Goal: Task Accomplishment & Management: Complete application form

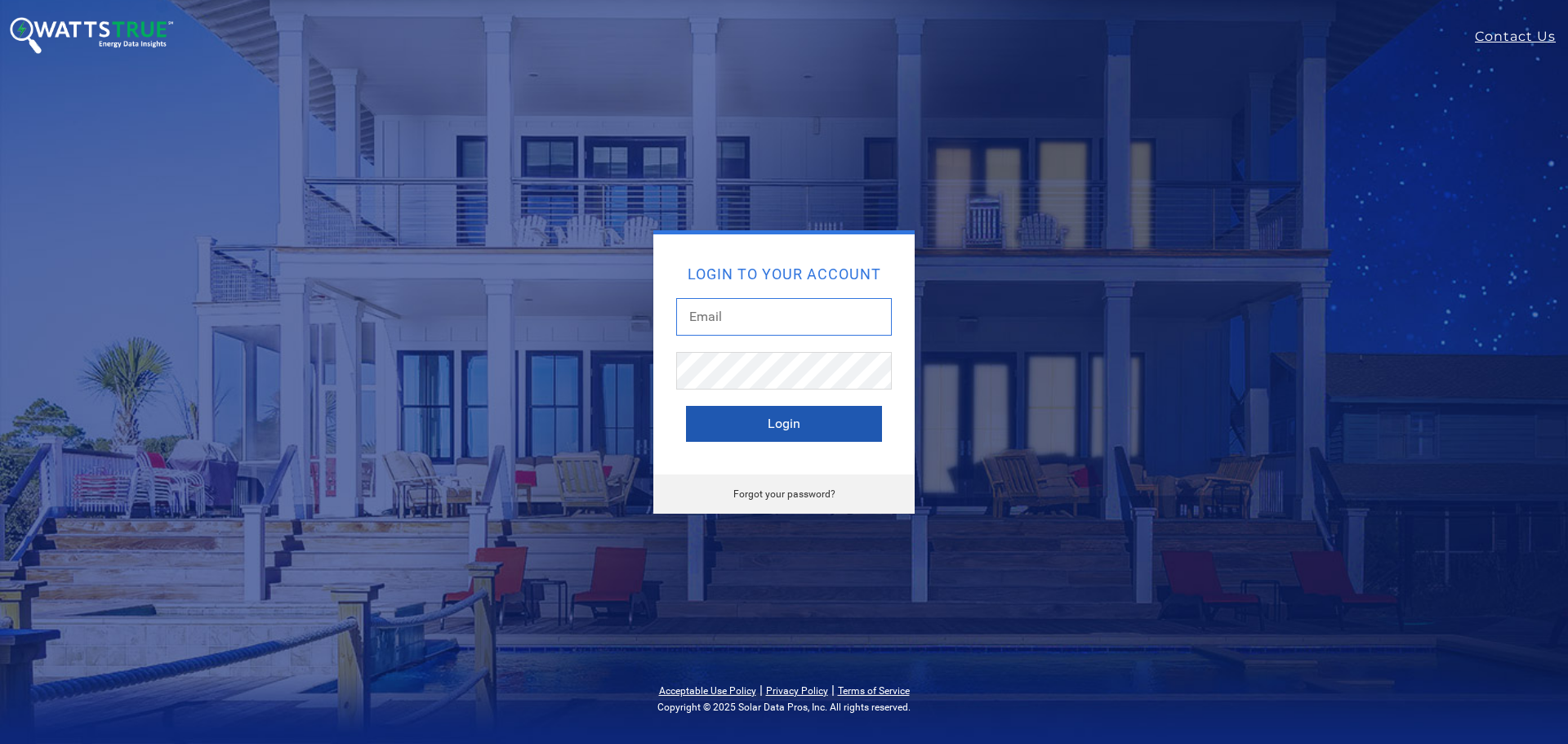
type input "william@madisonenergygroup.com"
click at [766, 421] on button "Login" at bounding box center [784, 423] width 196 height 36
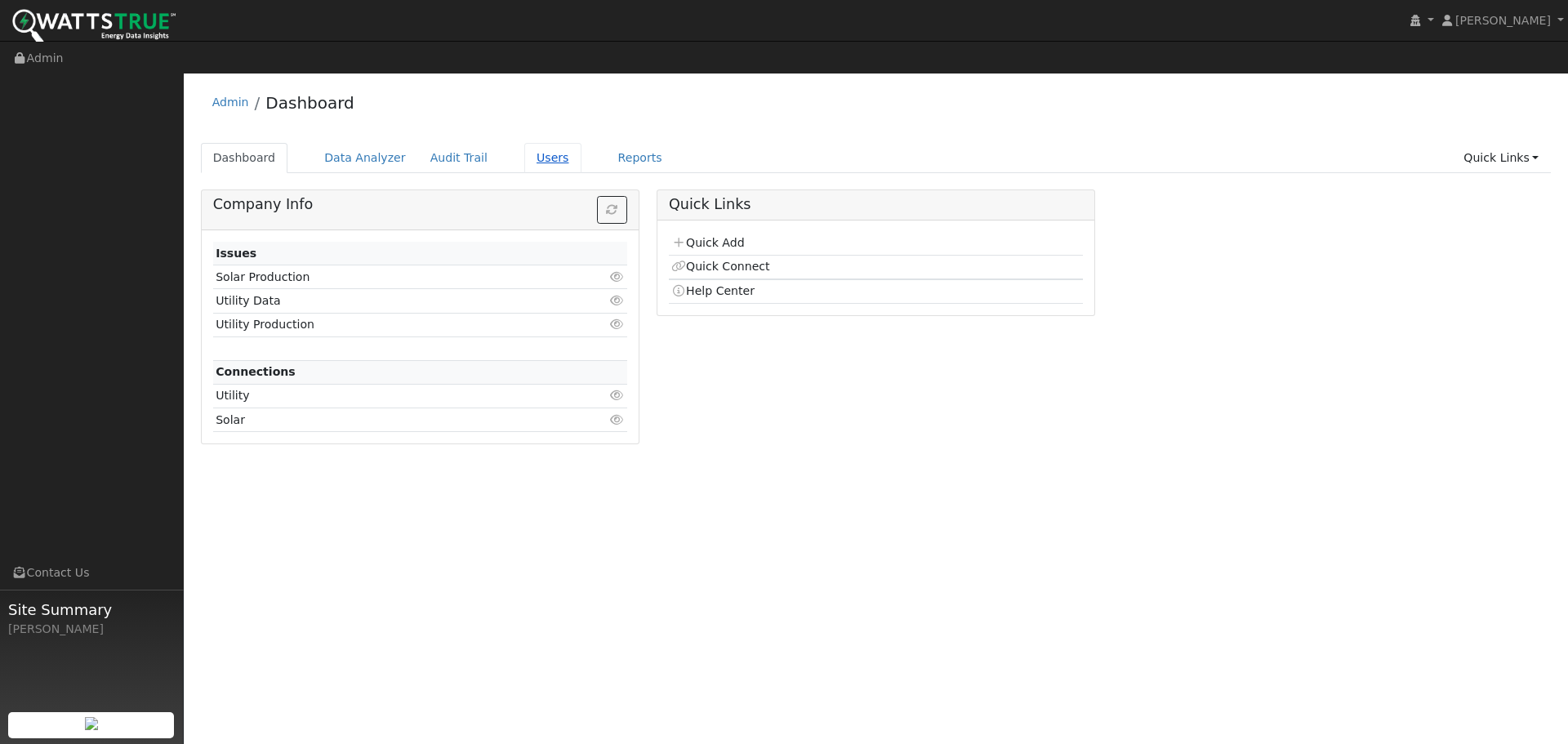
click at [525, 143] on link "Users" at bounding box center [553, 158] width 57 height 30
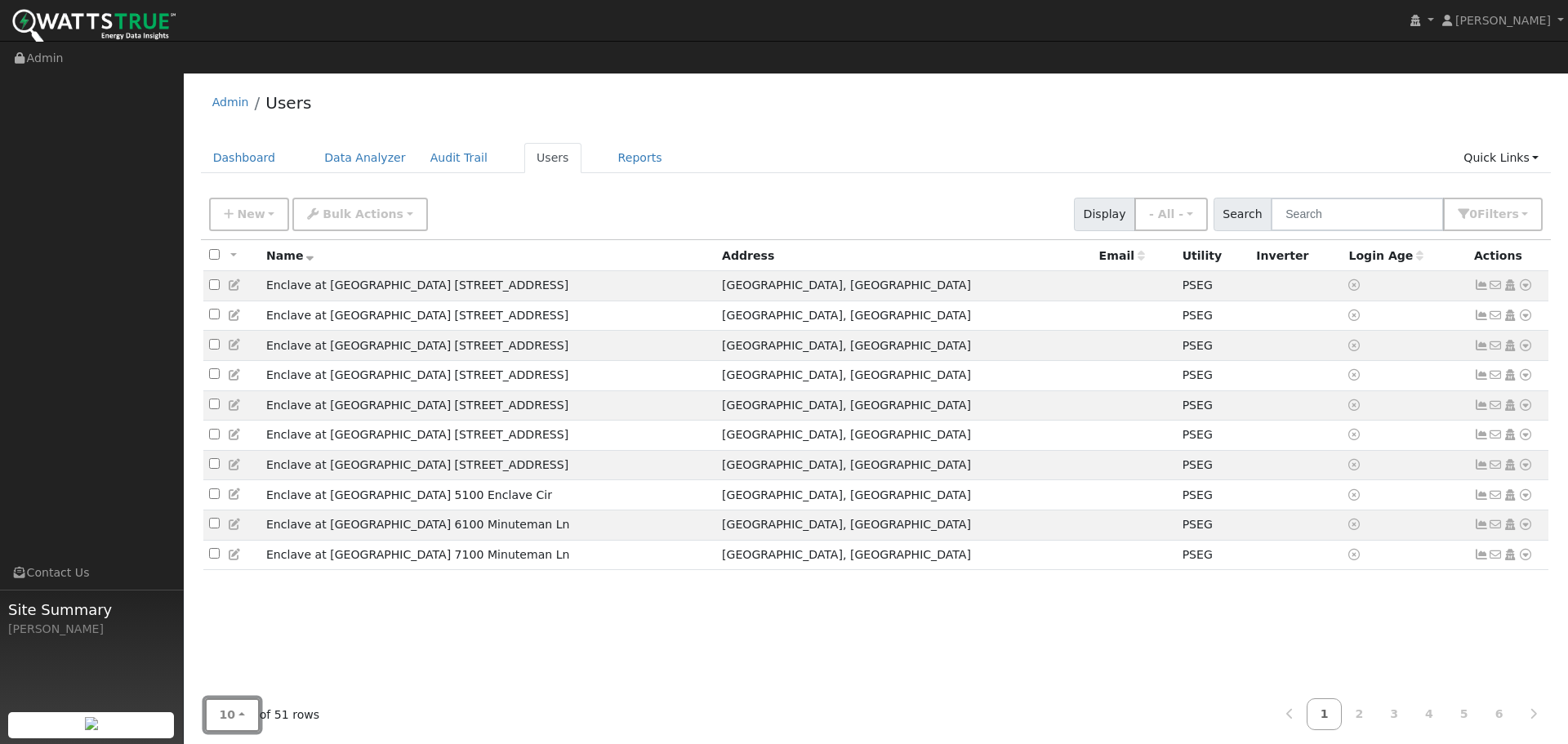
click at [236, 698] on button "10" at bounding box center [232, 715] width 54 height 33
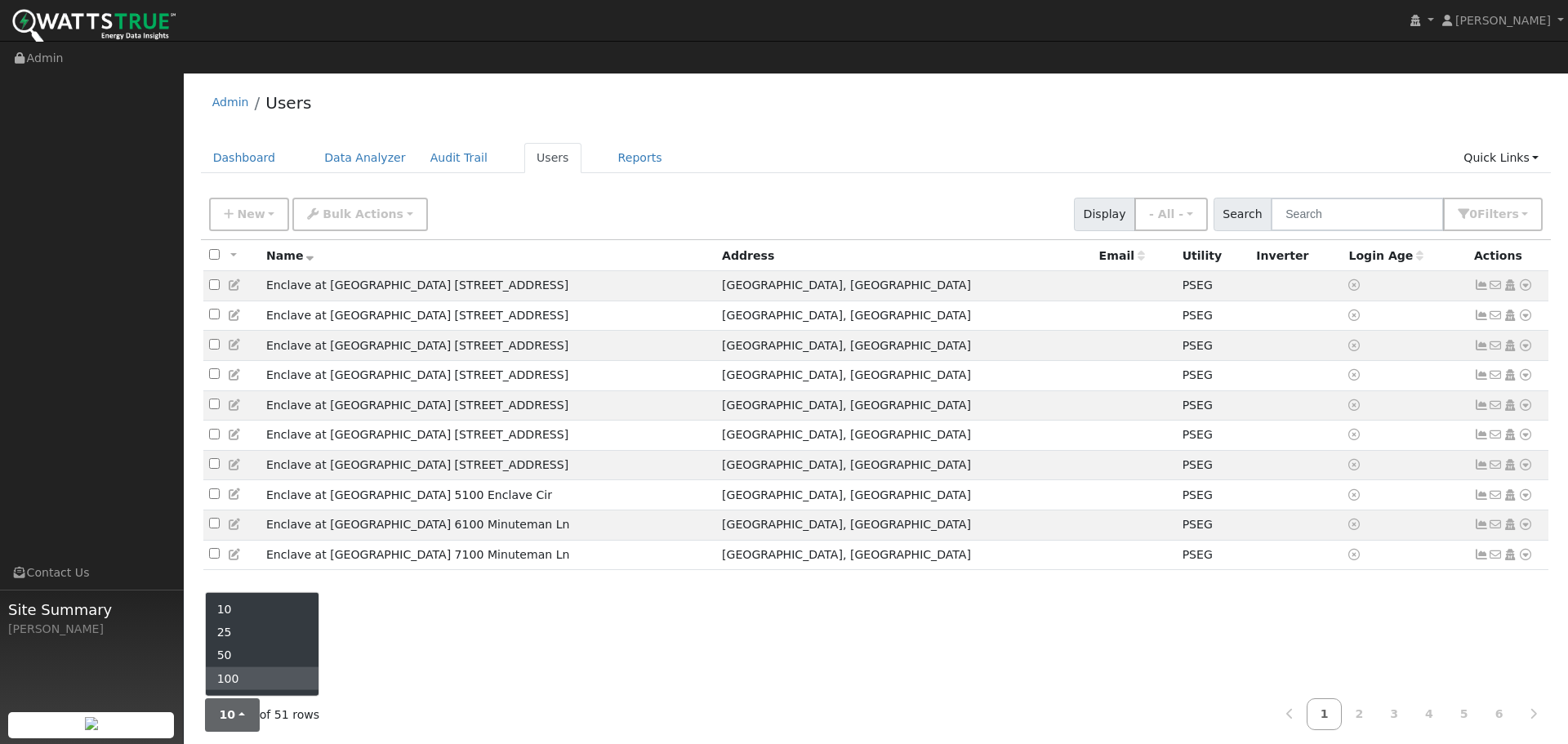
click at [242, 667] on link "100" at bounding box center [263, 678] width 114 height 23
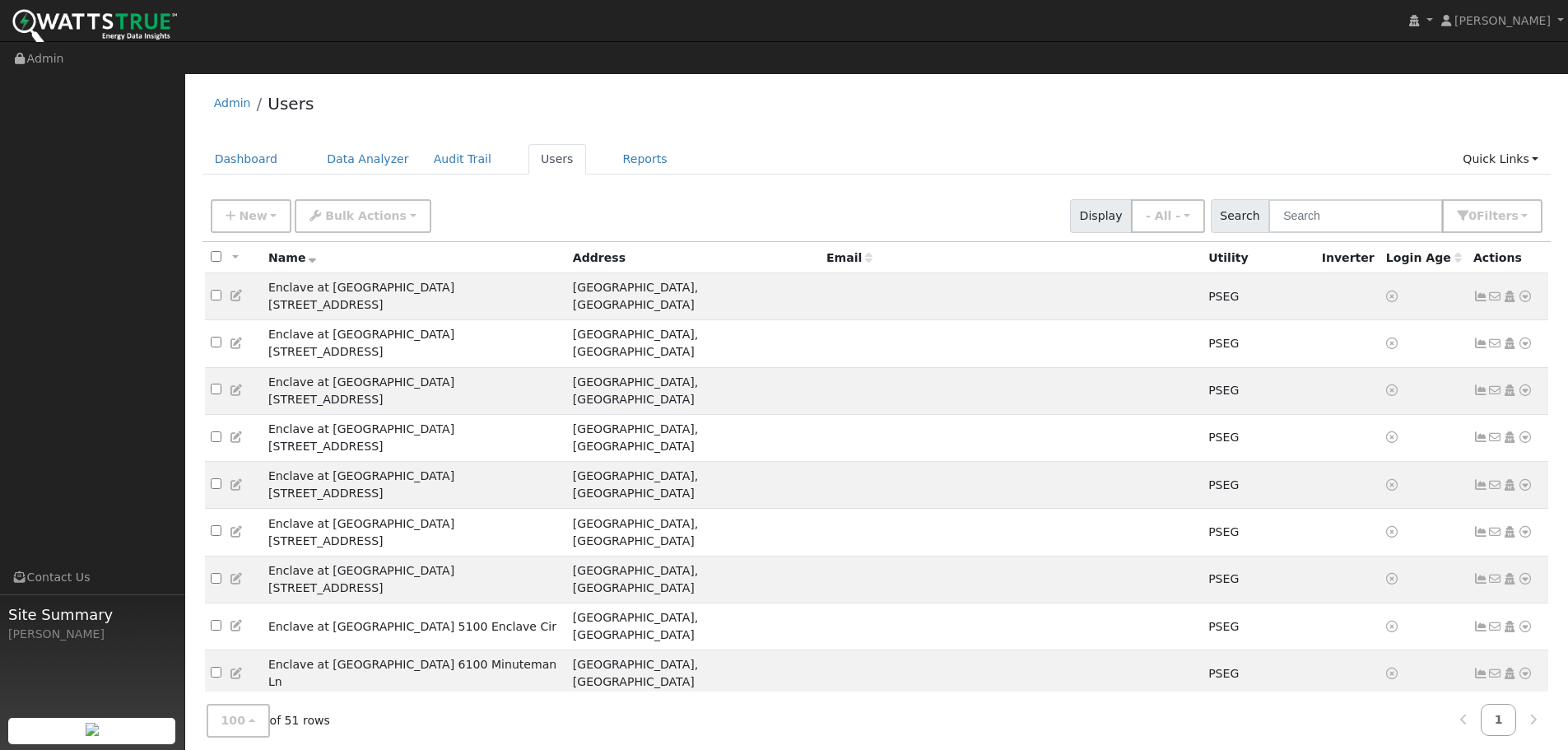
drag, startPoint x: 661, startPoint y: 87, endPoint x: 650, endPoint y: 91, distance: 11.7
click at [661, 88] on div "Admin Users" at bounding box center [877, 107] width 1349 height 50
click at [529, 144] on link "Users" at bounding box center [557, 159] width 57 height 30
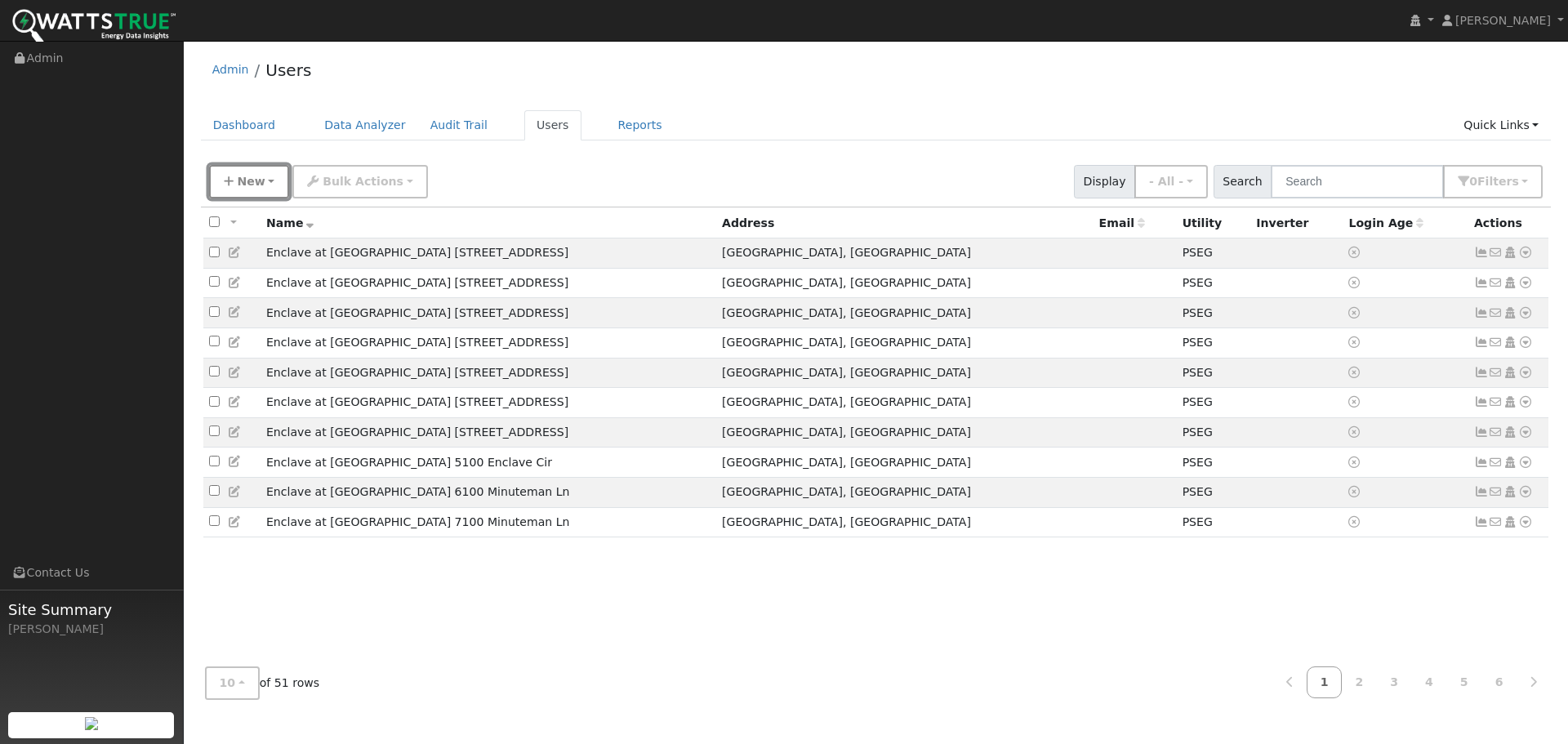
click at [261, 182] on button "New" at bounding box center [250, 181] width 81 height 33
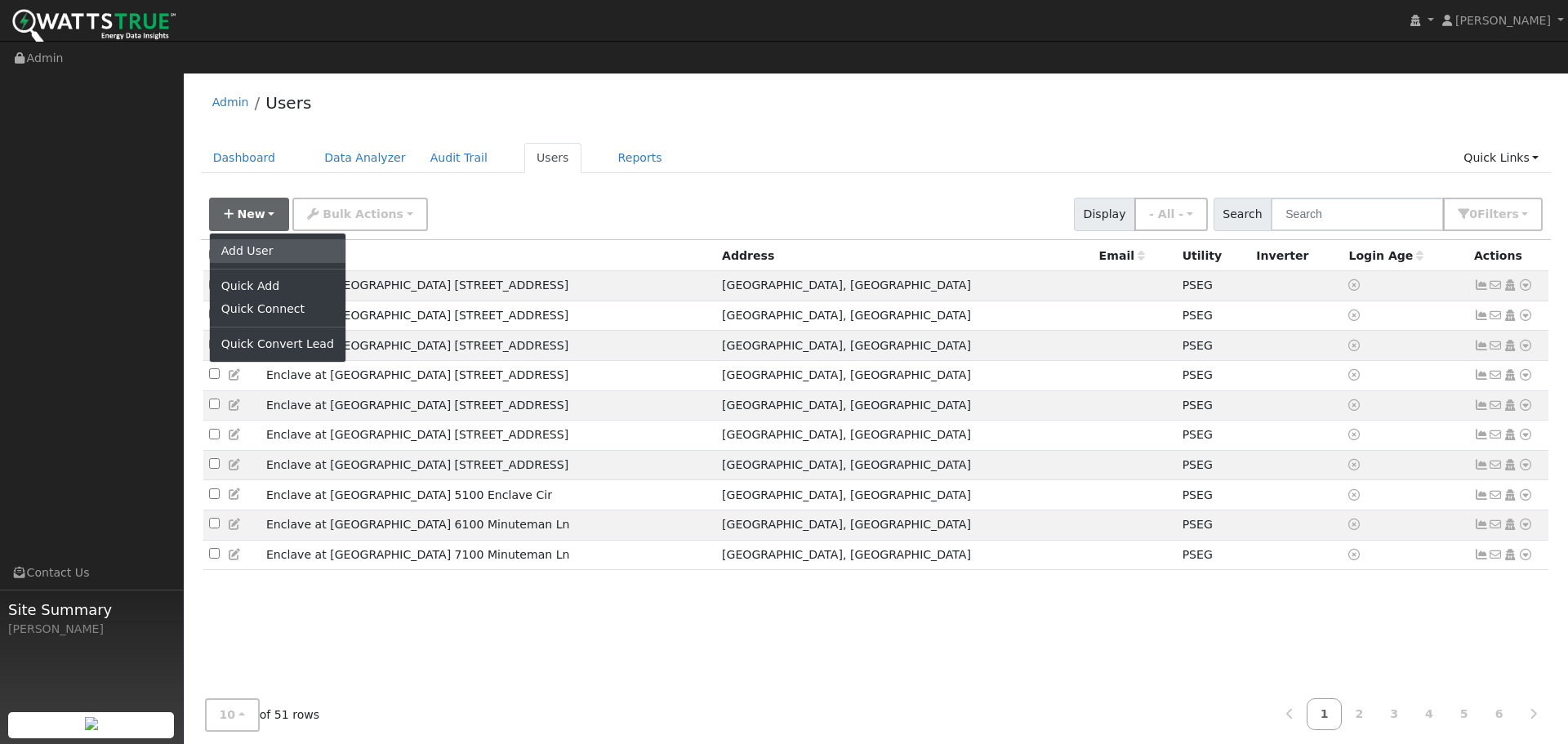
click at [255, 239] on link "Add User" at bounding box center [278, 251] width 136 height 23
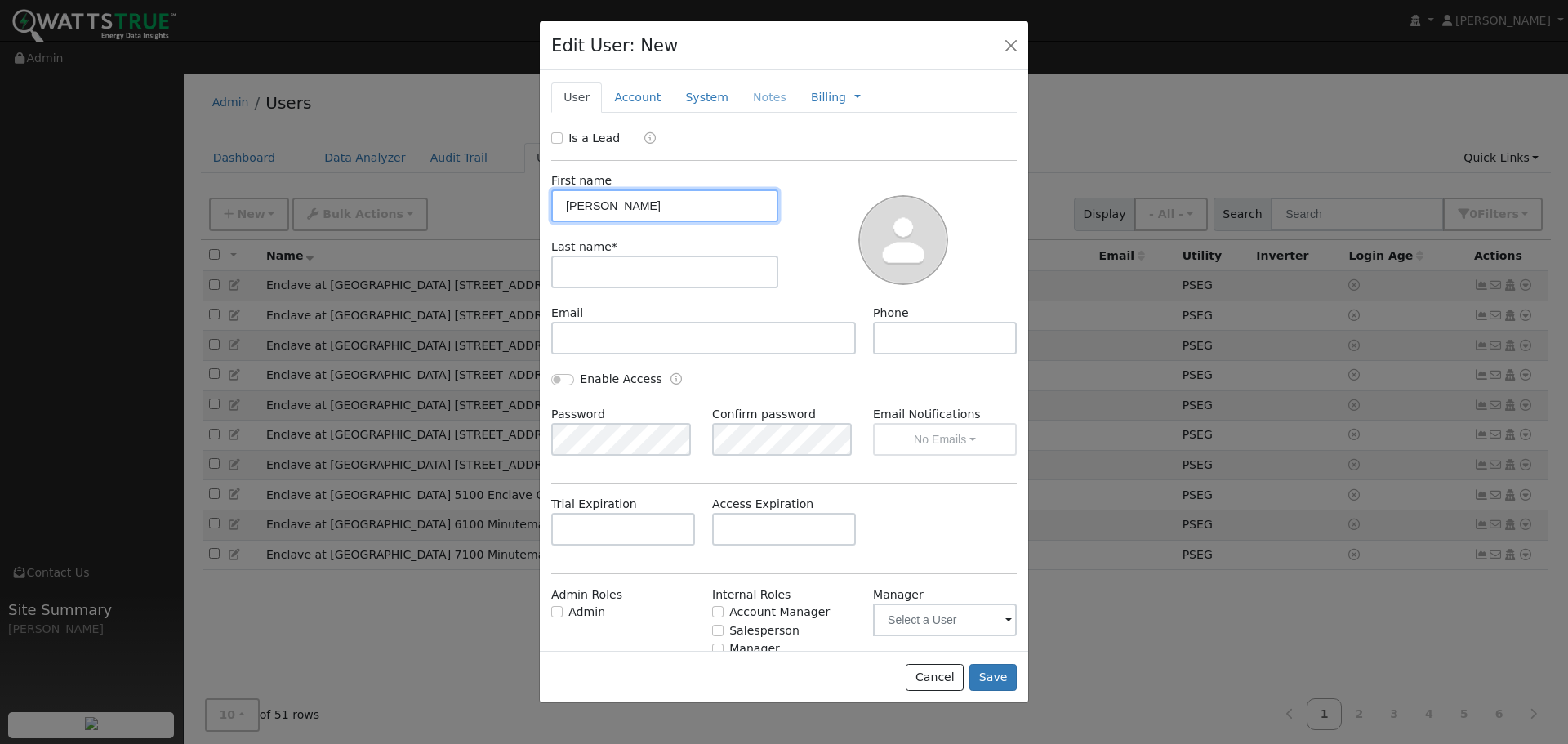
type input "[PERSON_NAME]"
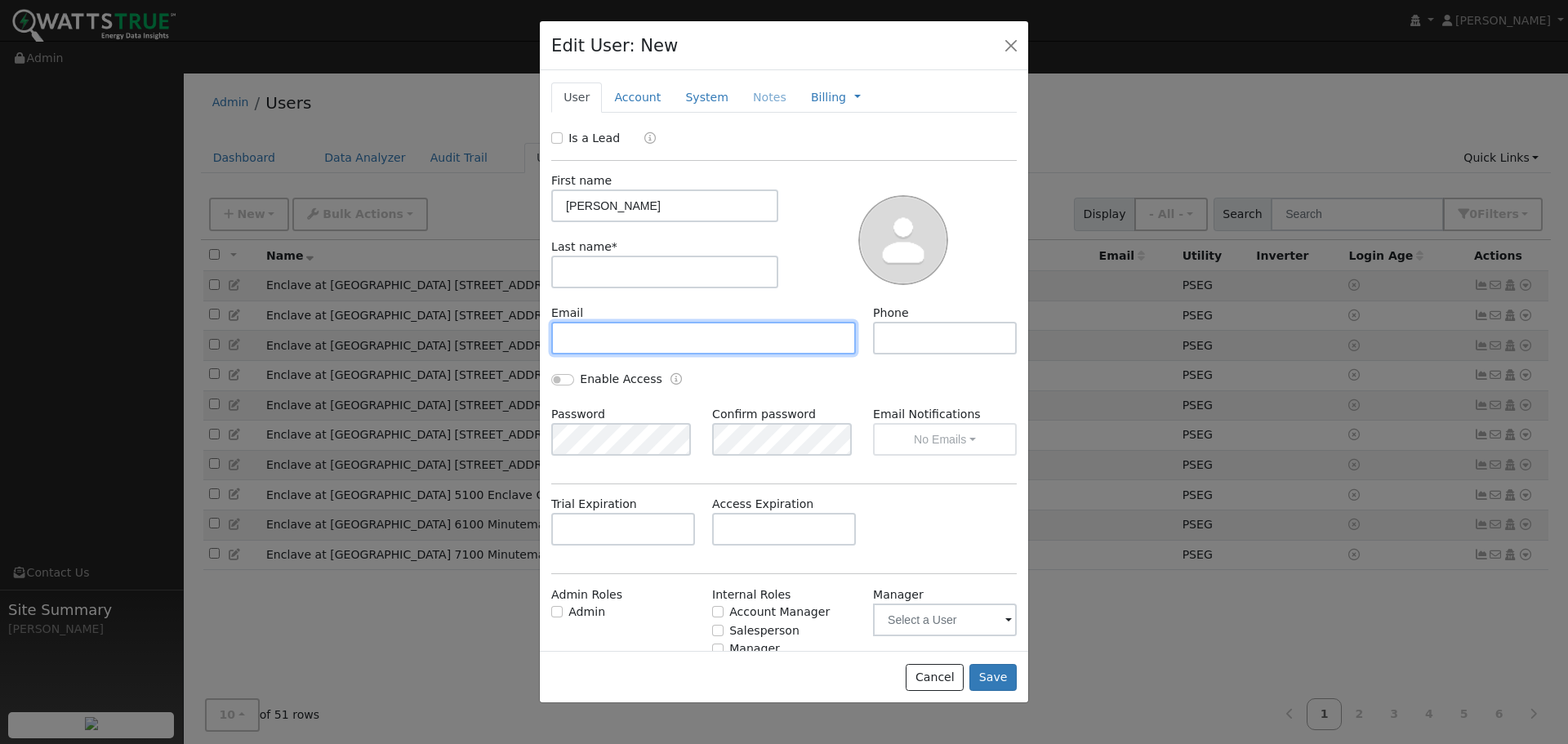
click at [581, 348] on input "text" at bounding box center [703, 337] width 305 height 32
paste input "[EMAIL_ADDRESS][DOMAIN_NAME]"
type input "[EMAIL_ADDRESS][DOMAIN_NAME]"
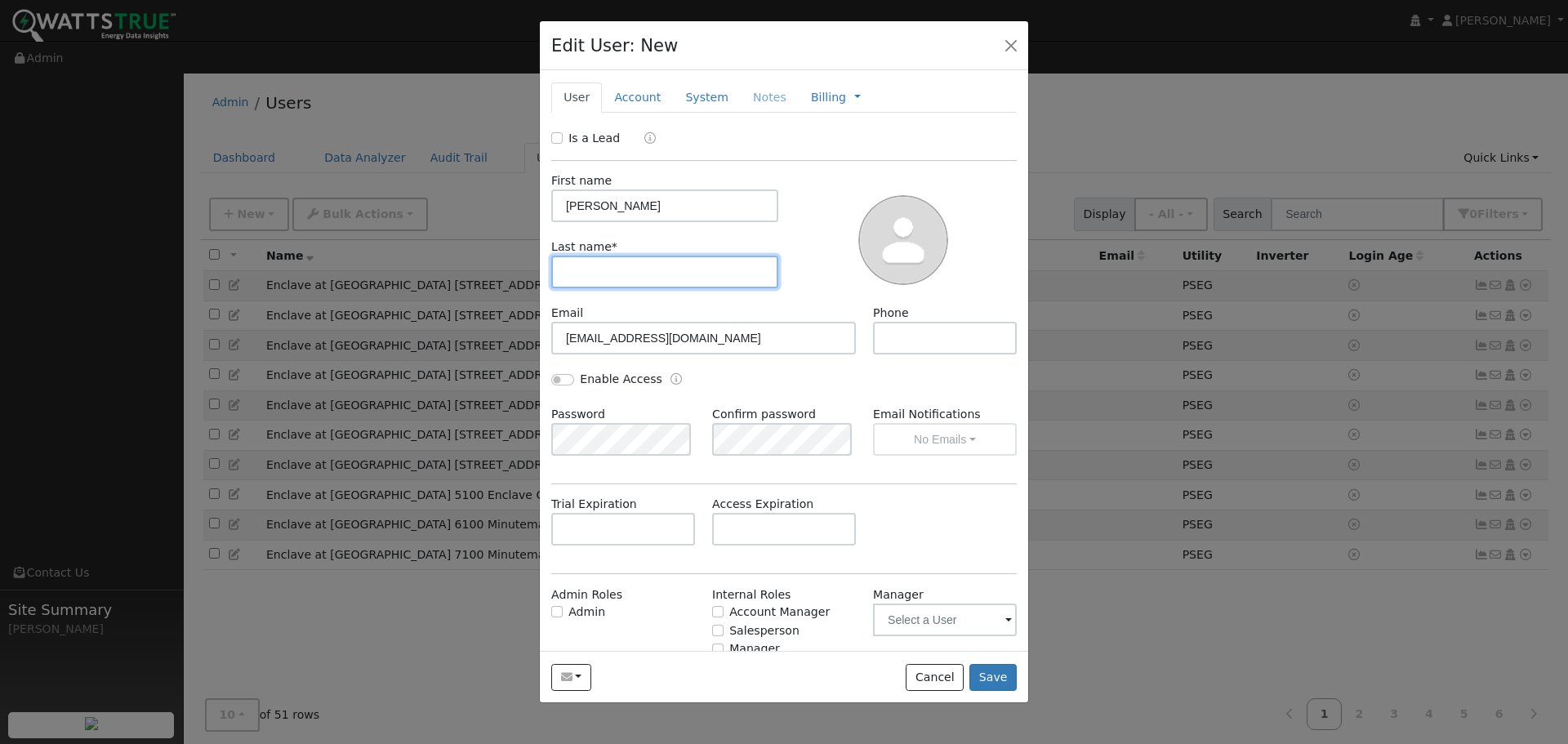
click at [582, 277] on input "text" at bounding box center [664, 272] width 227 height 32
type input "[PERSON_NAME]"
click at [992, 671] on button "Save" at bounding box center [993, 678] width 47 height 28
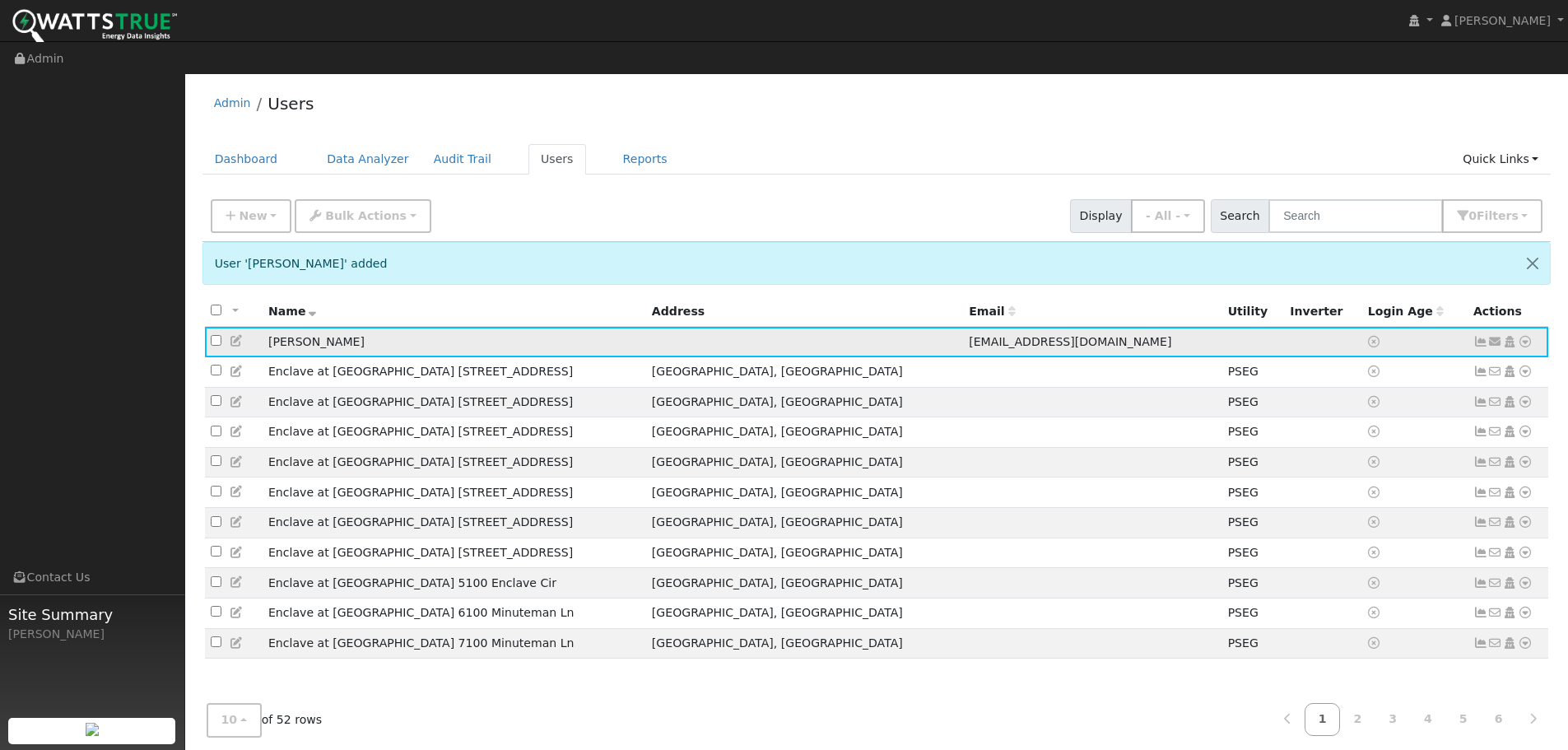
click at [236, 335] on link at bounding box center [237, 341] width 15 height 13
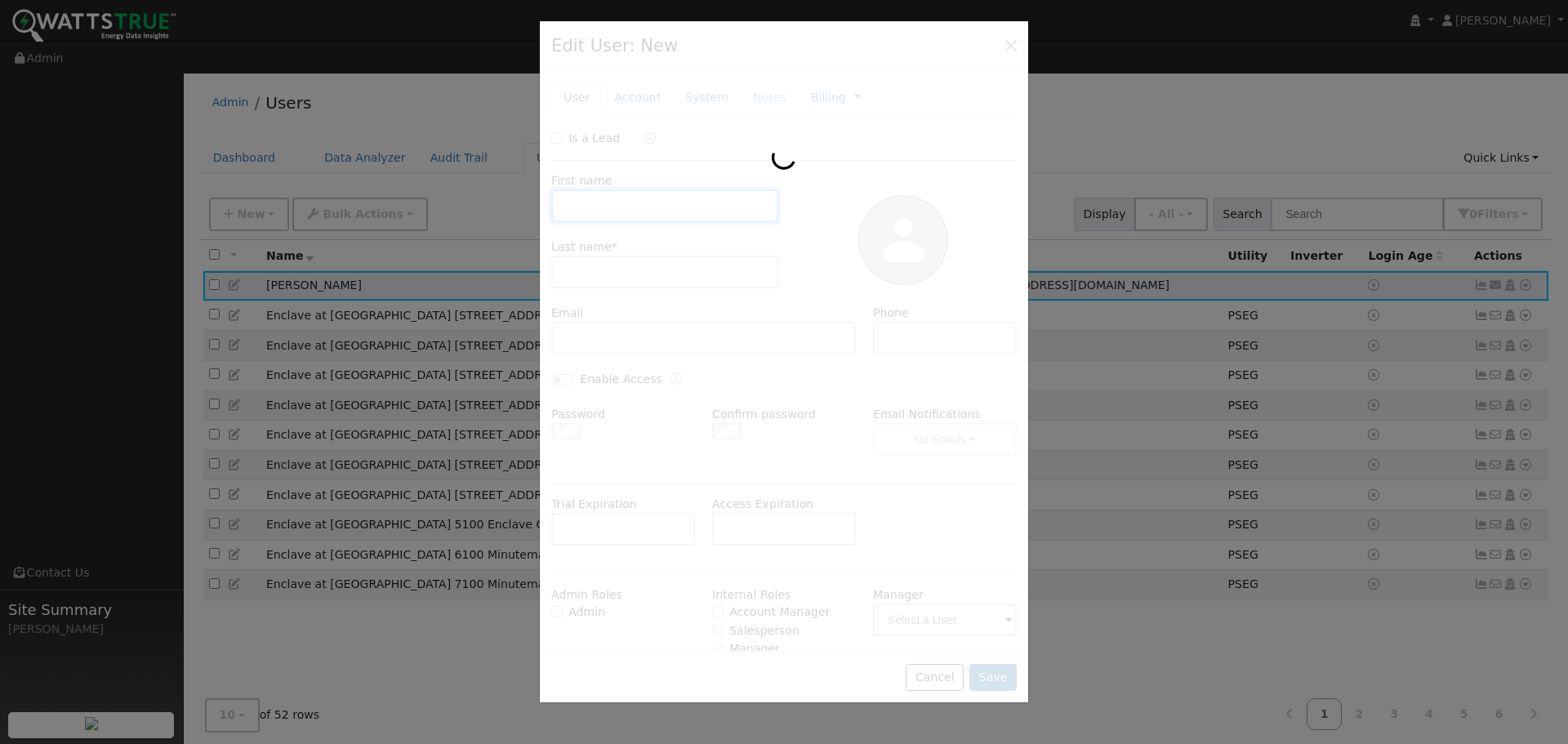
type input "[PERSON_NAME]"
type input "[EMAIL_ADDRESS][DOMAIN_NAME]"
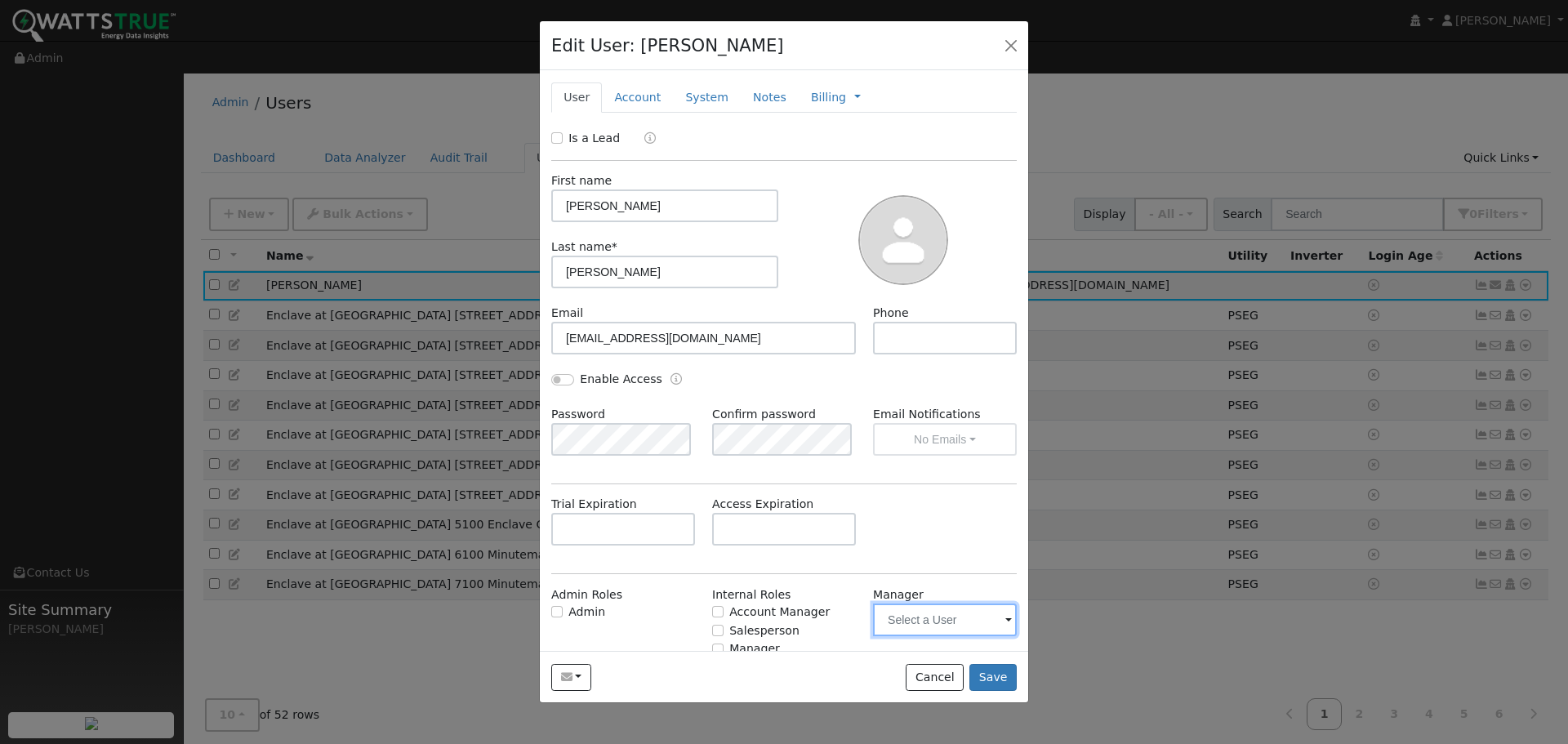
click at [909, 625] on input "text" at bounding box center [945, 620] width 144 height 32
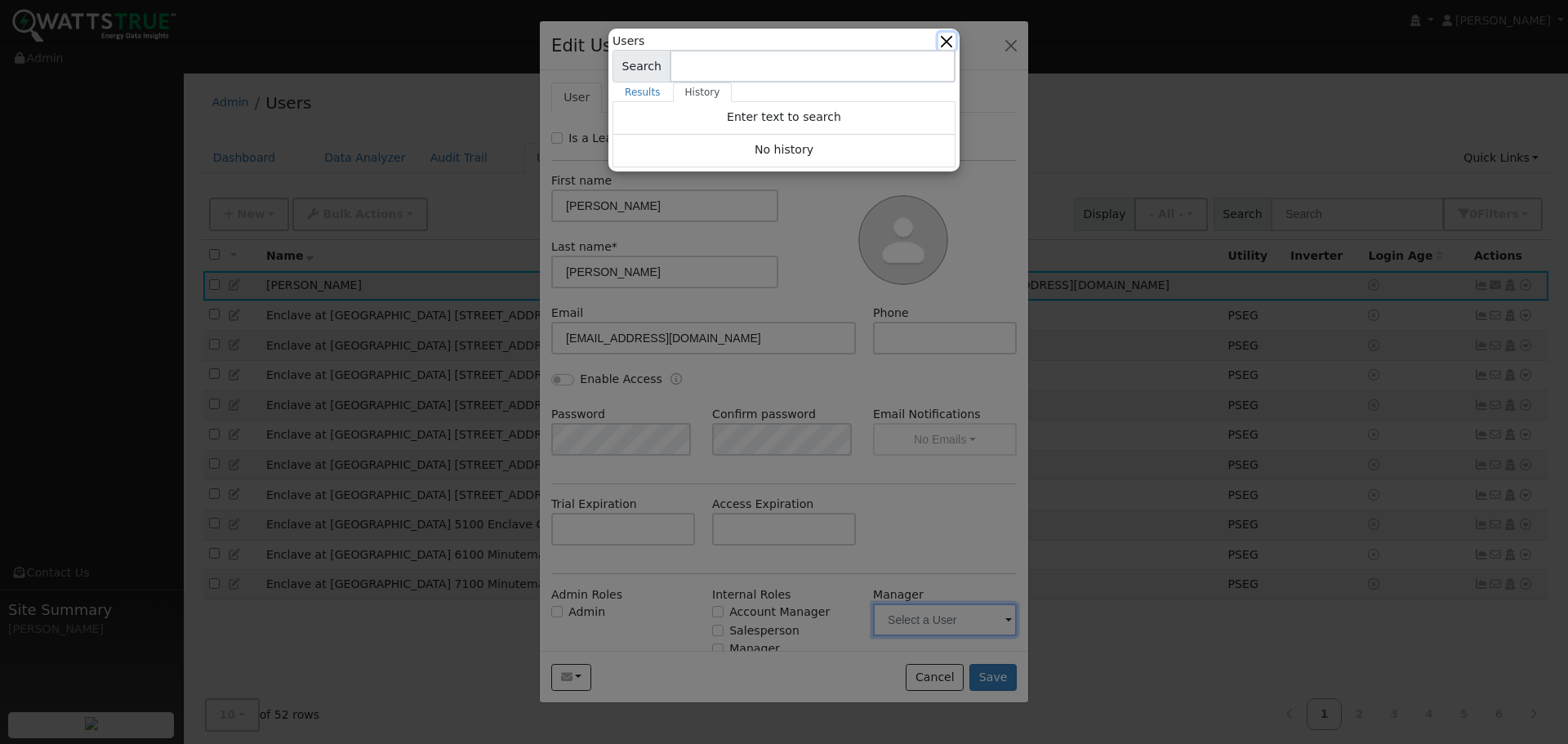
click at [951, 41] on button "button" at bounding box center [947, 41] width 18 height 18
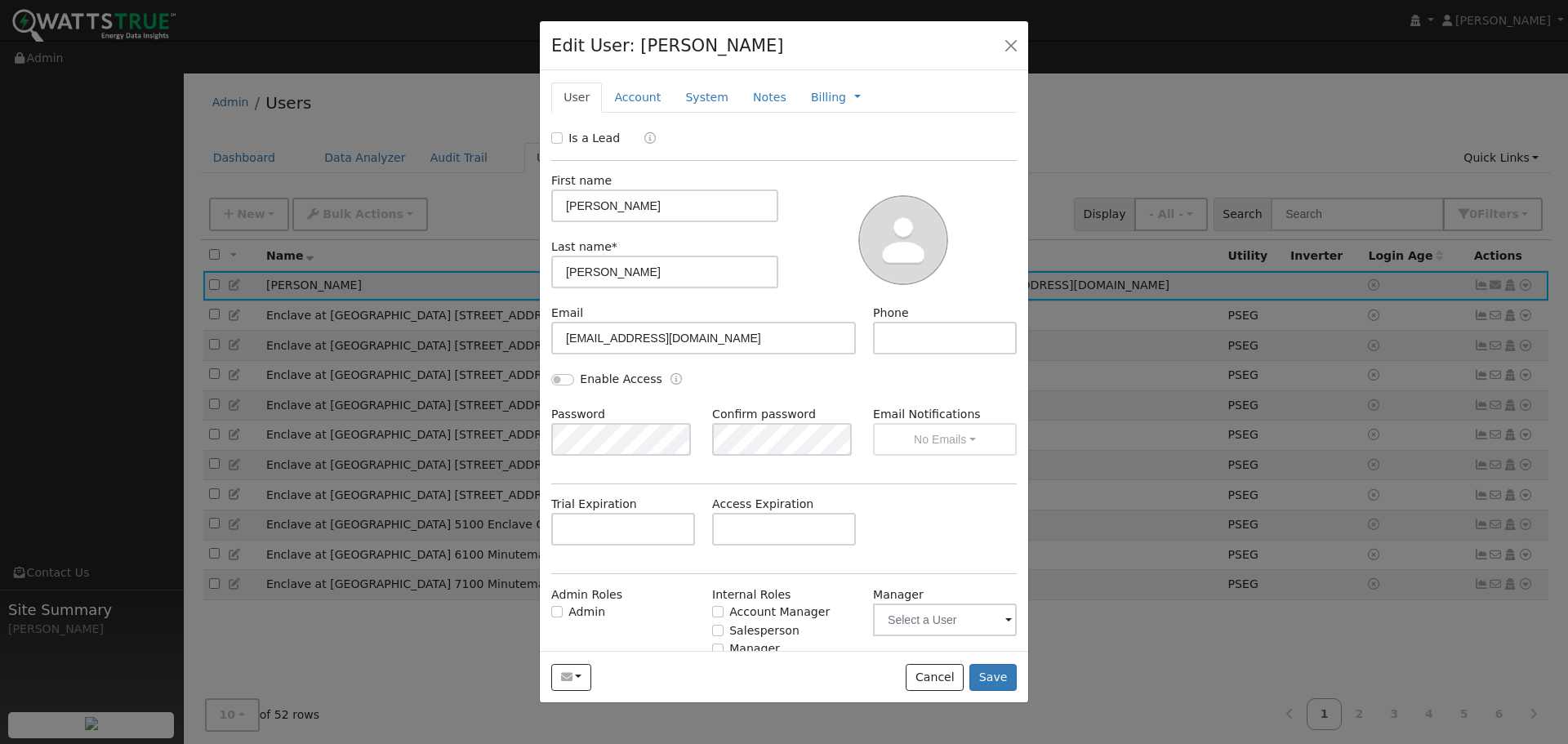
click at [934, 443] on div "Email Notifications No Emails No Emails Weekly Emails Monthly Emails" at bounding box center [944, 430] width 161 height 50
click at [935, 443] on div "Email Notifications No Emails No Emails Weekly Emails Monthly Emails" at bounding box center [944, 430] width 161 height 50
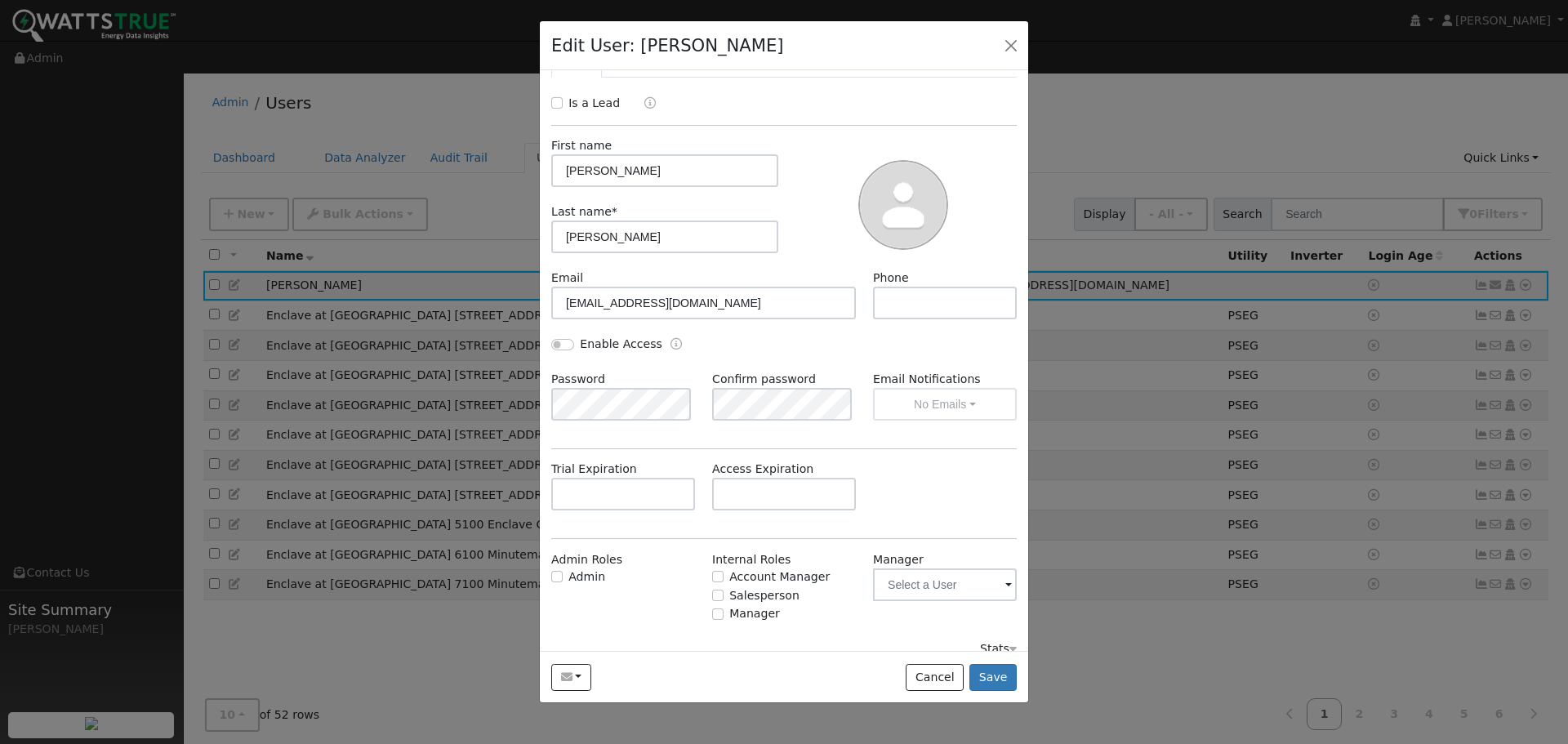
scroll to position [53, 0]
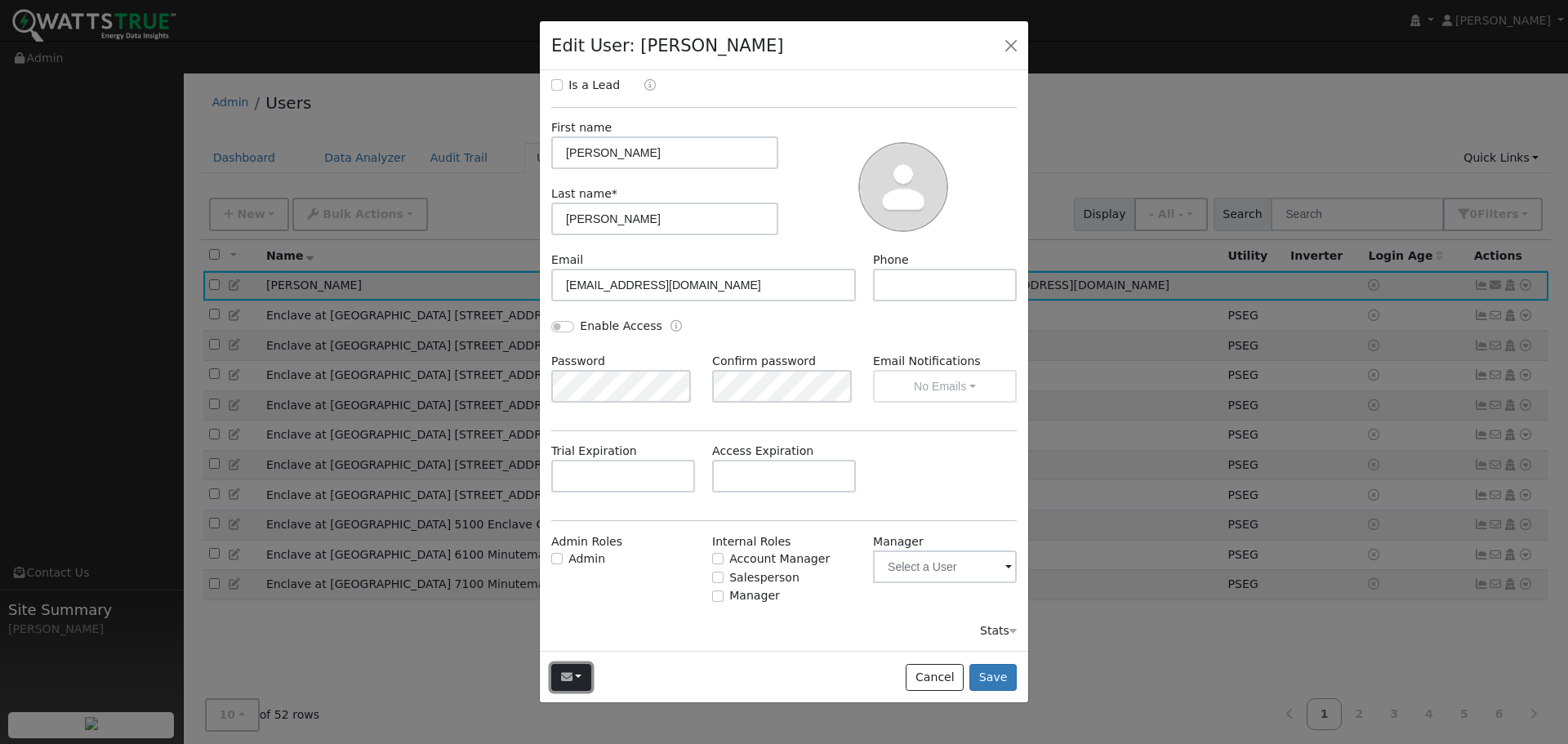
click at [573, 676] on button "button" at bounding box center [571, 678] width 40 height 28
click at [525, 577] on link "Send Email..." at bounding box center [533, 584] width 114 height 23
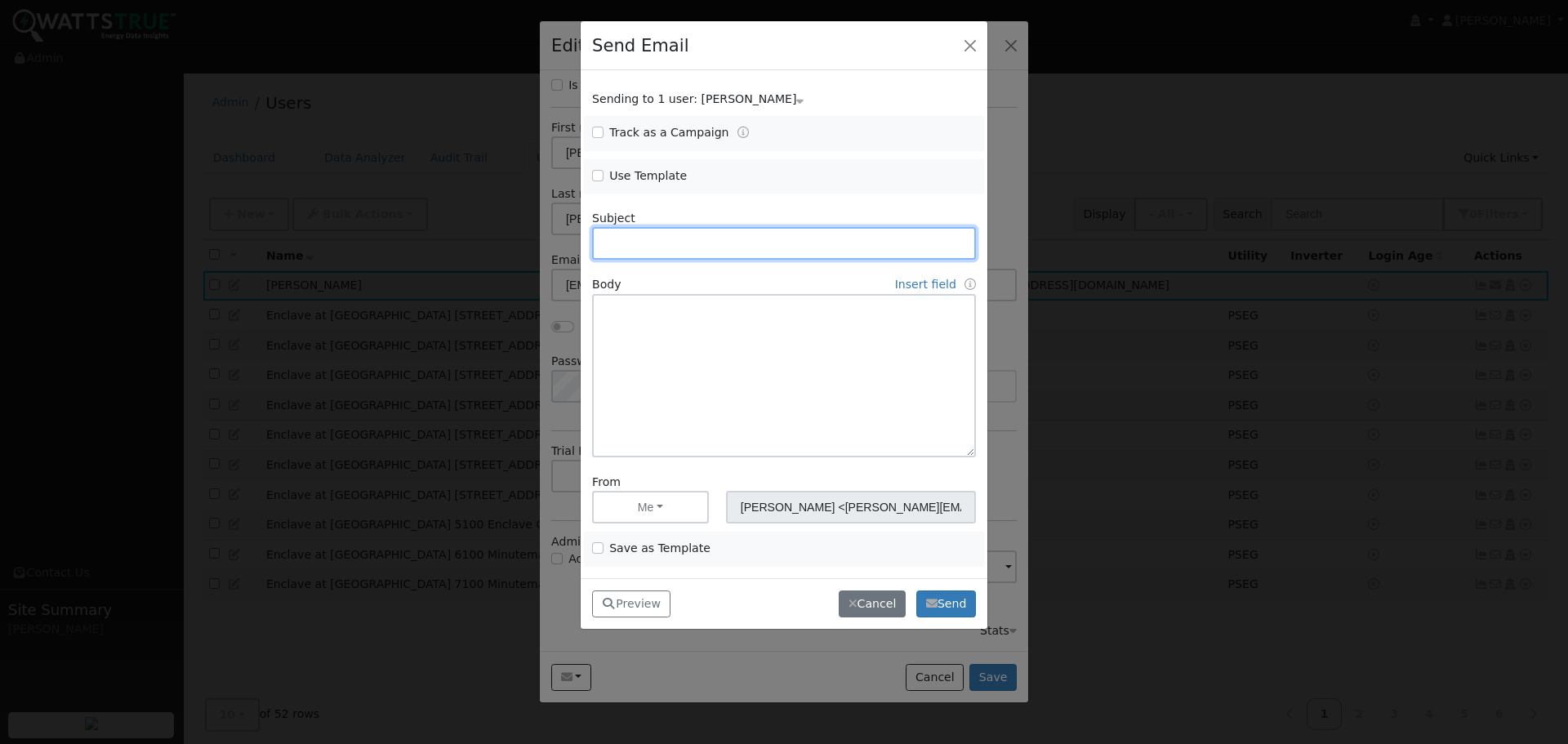
click at [889, 251] on input "text" at bounding box center [784, 243] width 384 height 32
click at [587, 174] on div "Use Template" at bounding box center [684, 176] width 200 height 18
click at [596, 174] on input "Use Template" at bounding box center [597, 175] width 11 height 11
checkbox input "true"
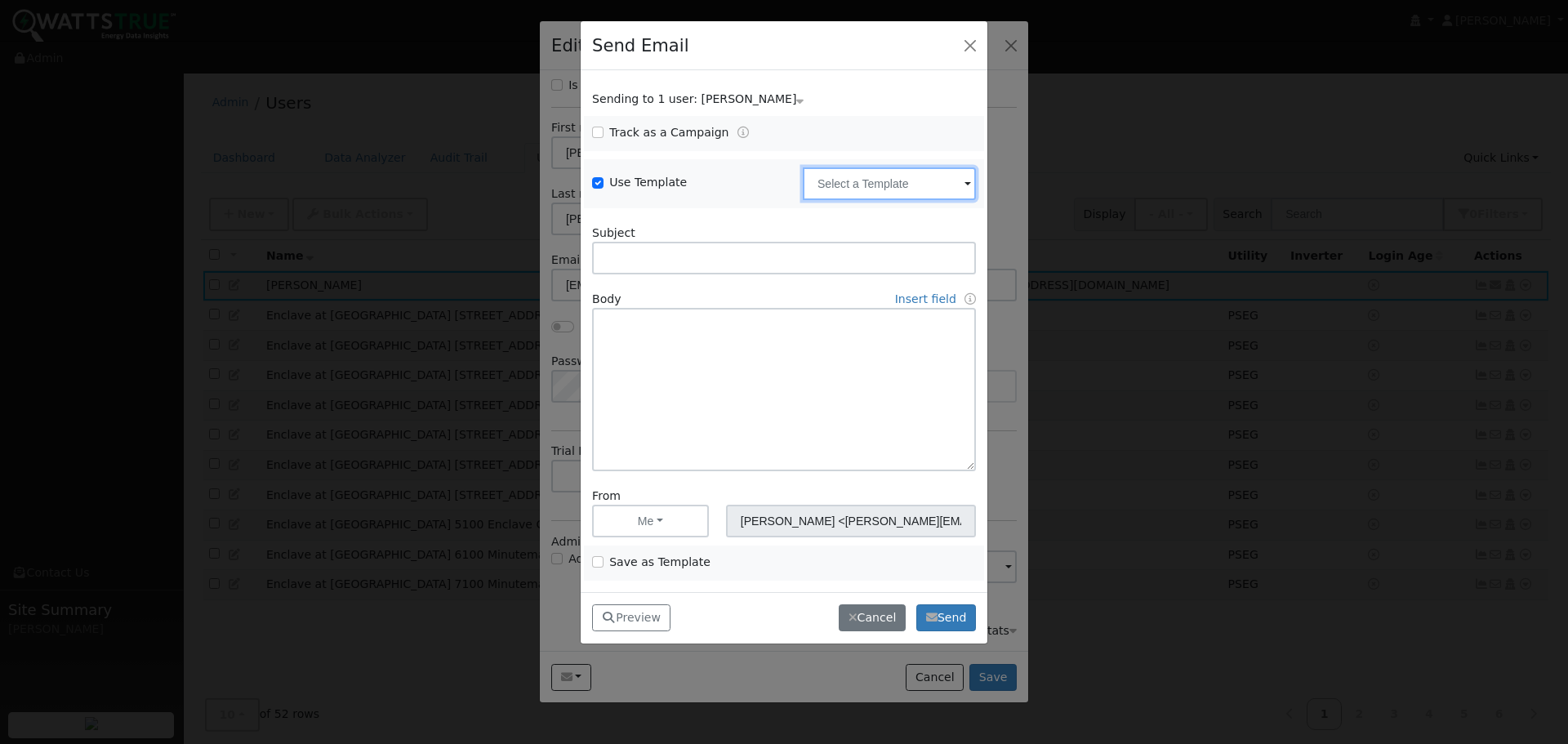
click at [948, 193] on input "text" at bounding box center [889, 183] width 173 height 32
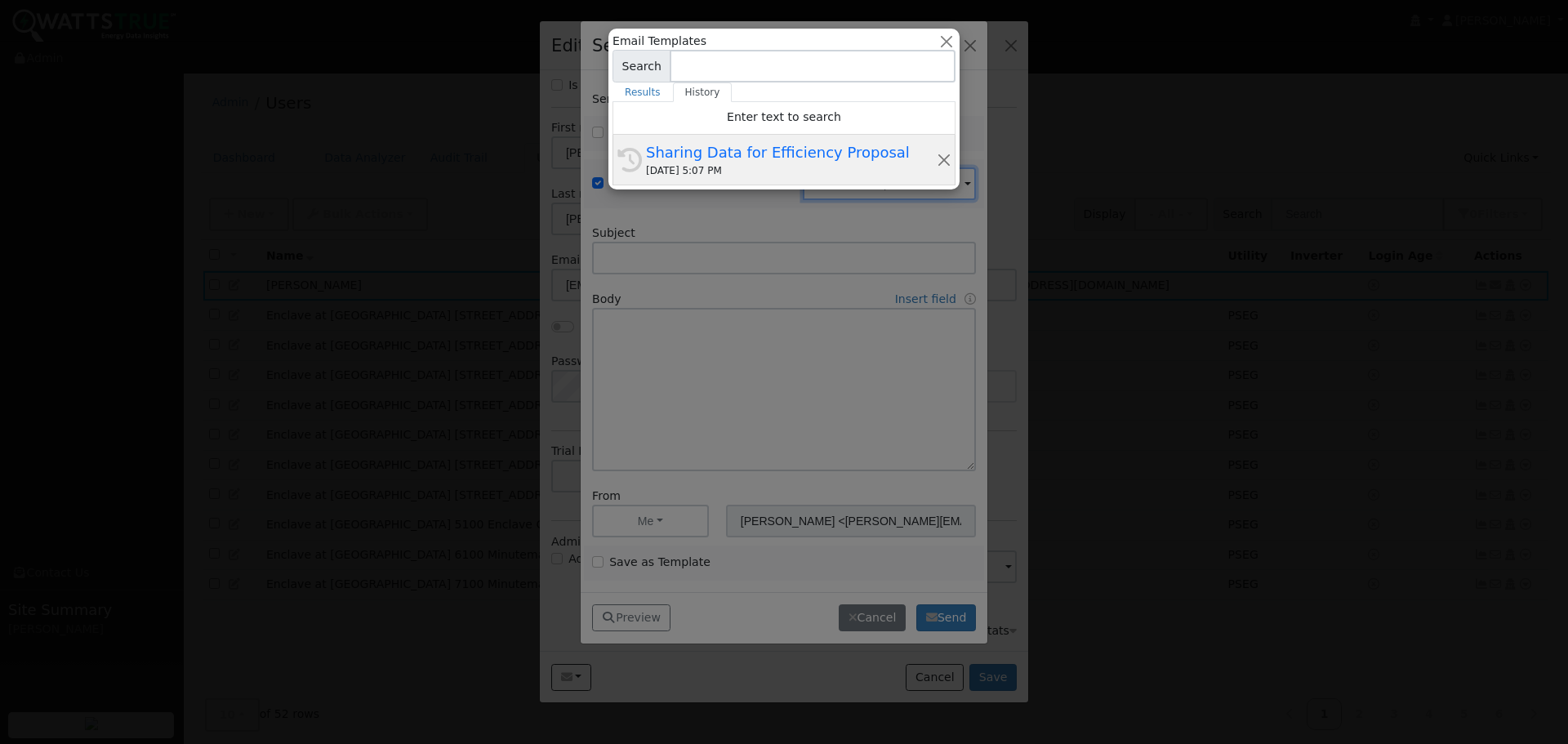
click at [764, 160] on div "Sharing Data for Efficiency Proposal" at bounding box center [791, 152] width 291 height 22
type input "Sharing Data for Efficiency Proposal"
type input "Sharing Data for Energy Efficiency Proposal"
type textarea "Dear {user_fname}, Below is a link to share your electricity consumption data w…"
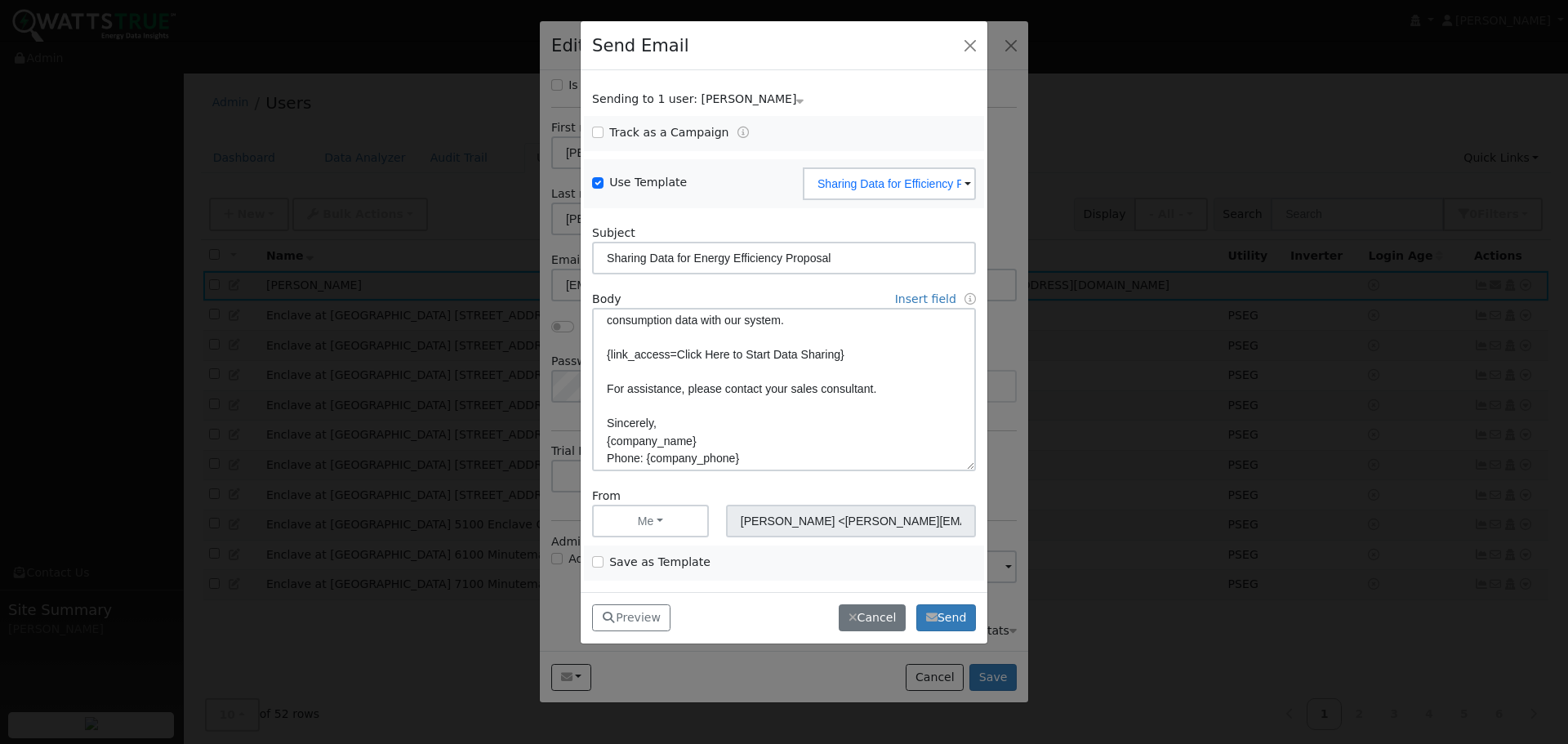
scroll to position [181, 0]
click at [599, 133] on input "Track as a Campaign" at bounding box center [597, 132] width 11 height 11
checkbox input "true"
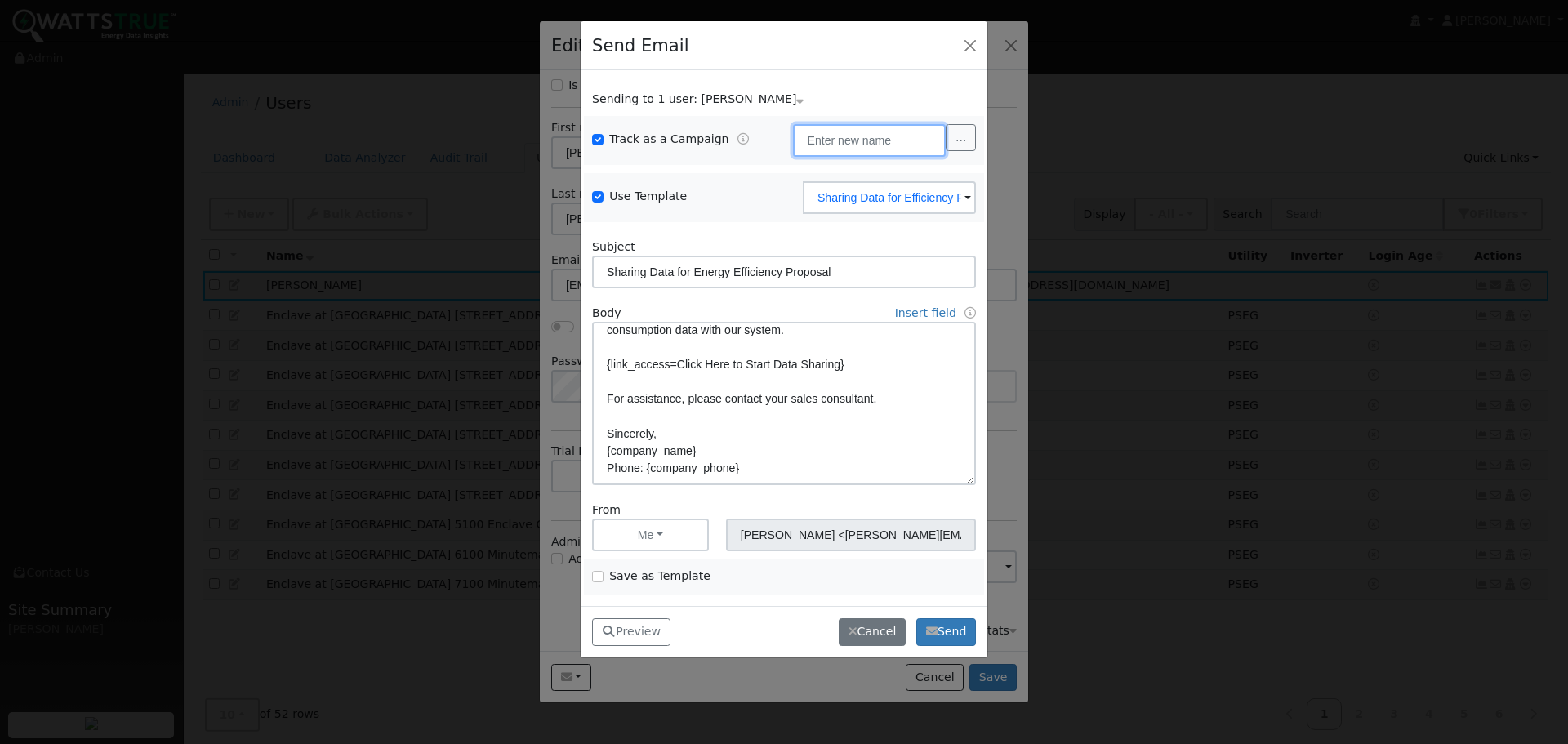
click at [867, 137] on input "text" at bounding box center [869, 140] width 153 height 32
type input "Sisters of Mercy"
click at [950, 633] on button "Send" at bounding box center [946, 633] width 60 height 28
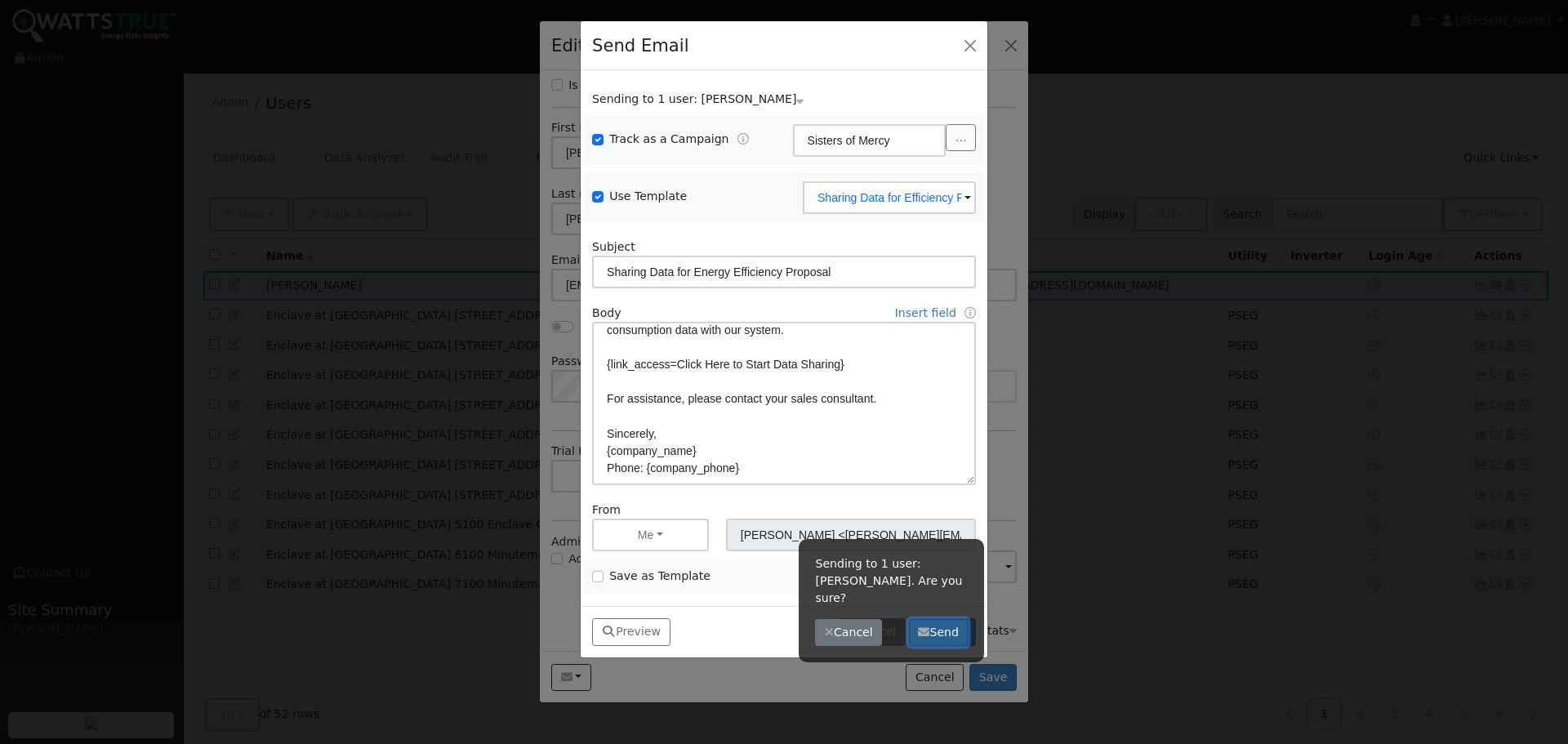
click at [935, 620] on button "Send" at bounding box center [939, 634] width 60 height 28
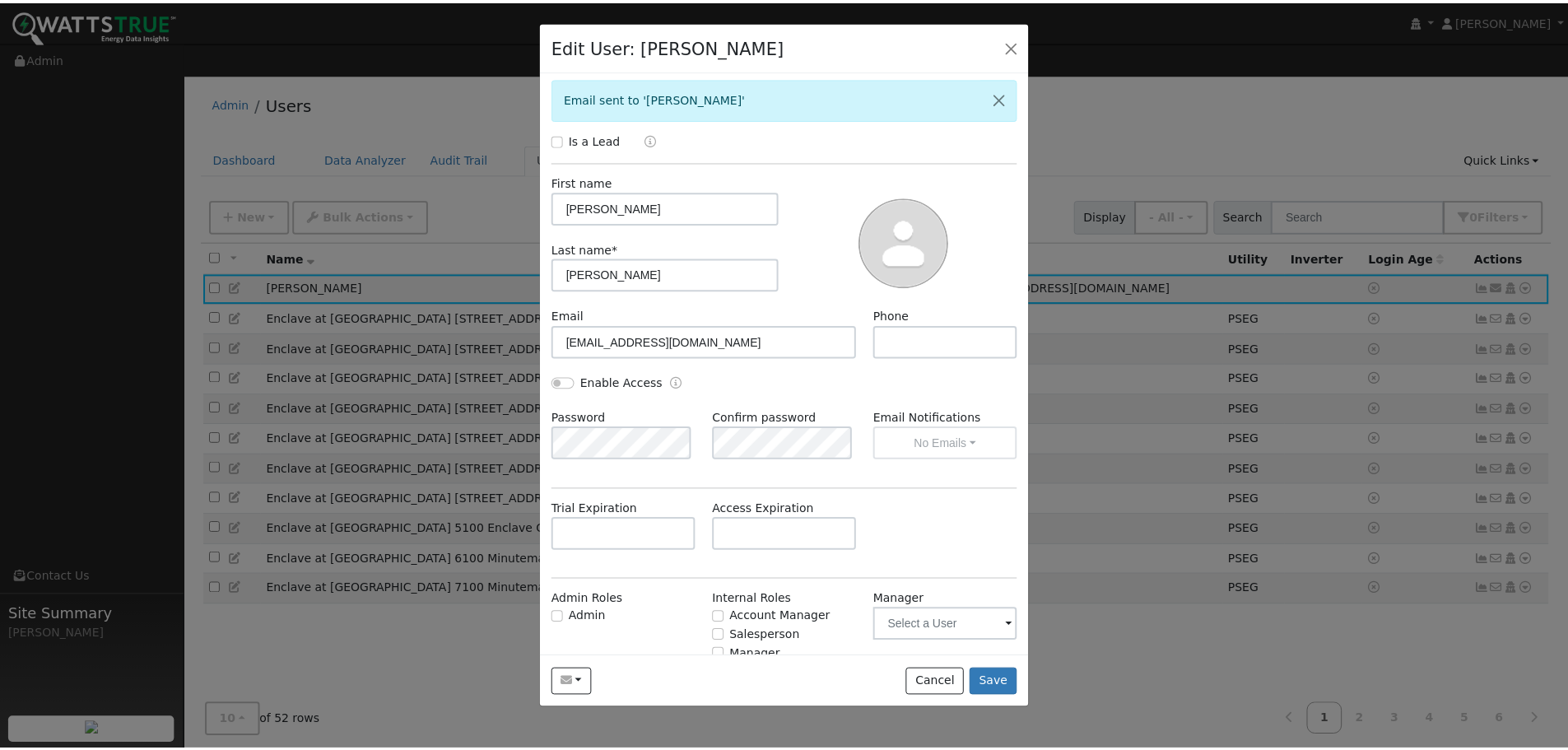
scroll to position [0, 0]
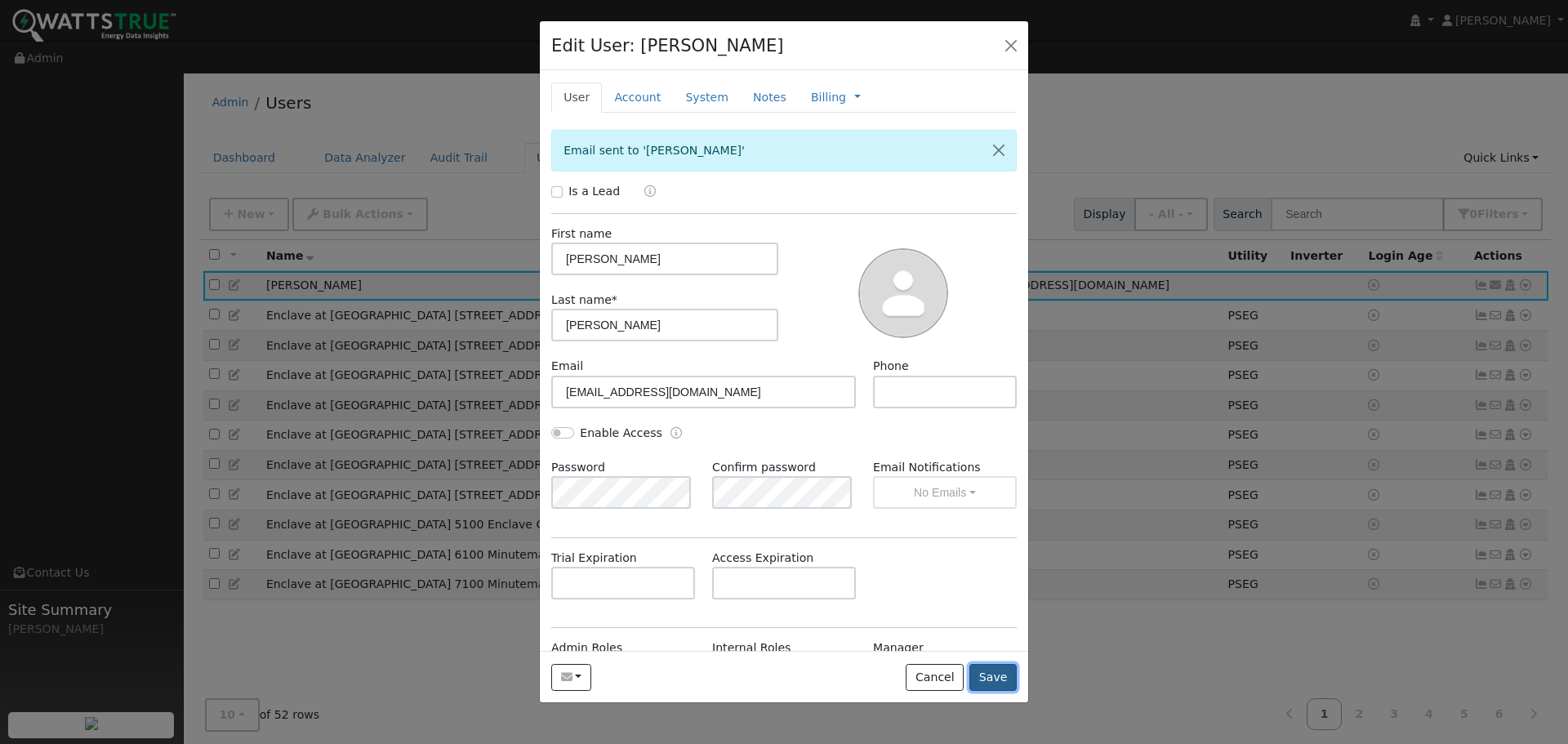
click at [995, 686] on button "Save" at bounding box center [993, 678] width 47 height 28
